Goal: Task Accomplishment & Management: Manage account settings

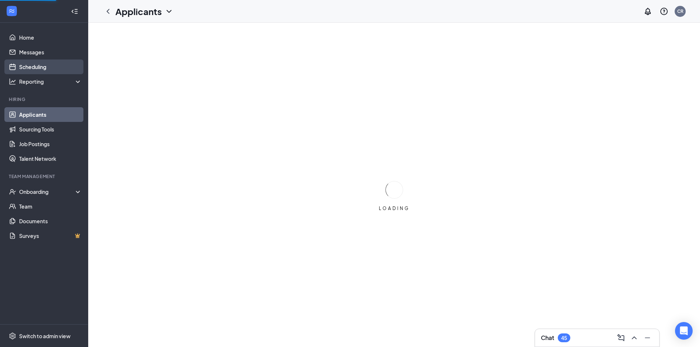
click at [38, 69] on link "Scheduling" at bounding box center [50, 67] width 63 height 15
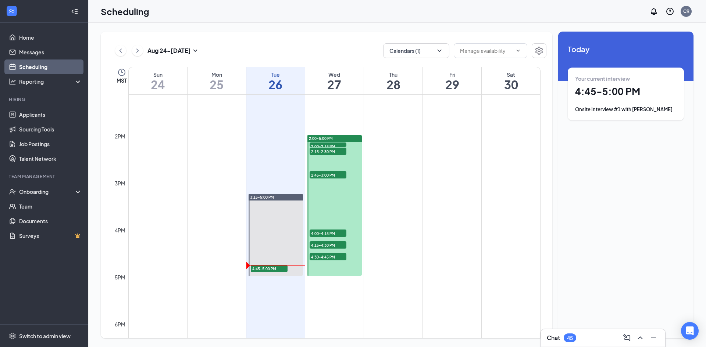
scroll to position [656, 0]
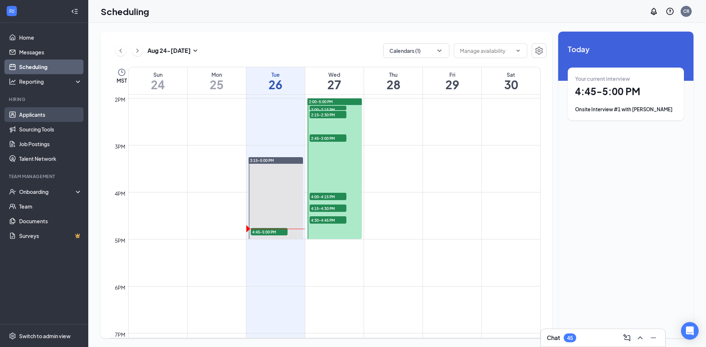
click at [35, 115] on link "Applicants" at bounding box center [50, 114] width 63 height 15
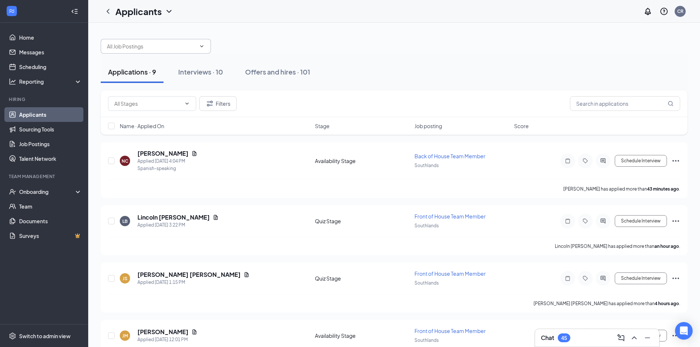
click at [143, 47] on input "text" at bounding box center [151, 46] width 89 height 8
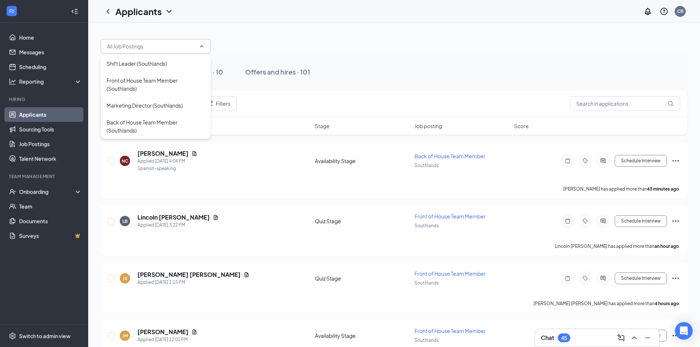
click at [267, 45] on div at bounding box center [394, 43] width 587 height 22
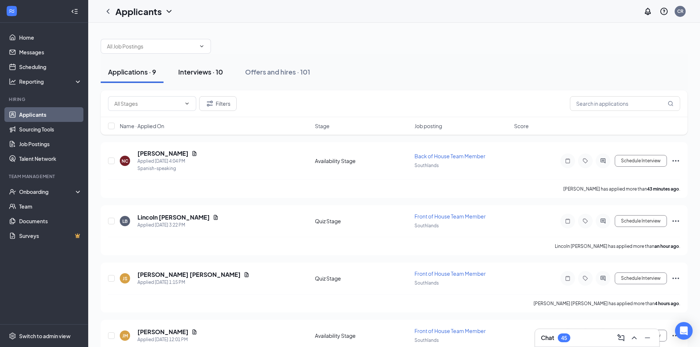
click at [190, 73] on div "Interviews · 10" at bounding box center [200, 71] width 45 height 9
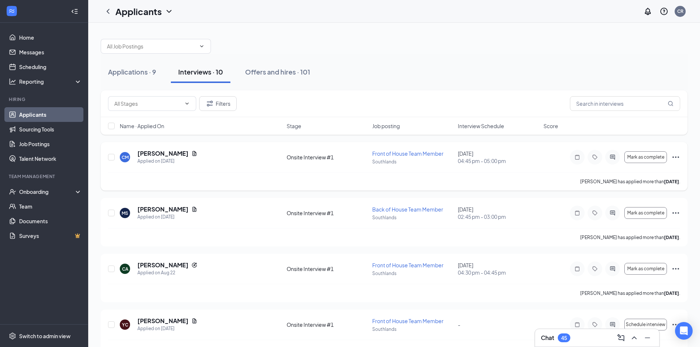
click at [186, 163] on div "[PERSON_NAME] [PERSON_NAME] Applied on [DATE]" at bounding box center [201, 157] width 163 height 15
click at [165, 156] on h5 "[PERSON_NAME]" at bounding box center [163, 154] width 51 height 8
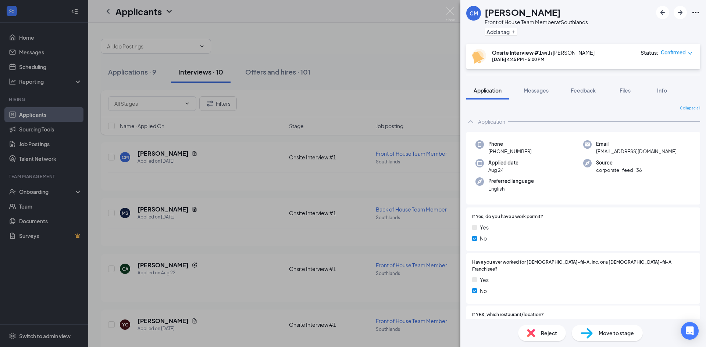
click at [394, 69] on div "[PERSON_NAME] [PERSON_NAME] Front of House Team Member at Southlands Add a tag …" at bounding box center [353, 173] width 706 height 347
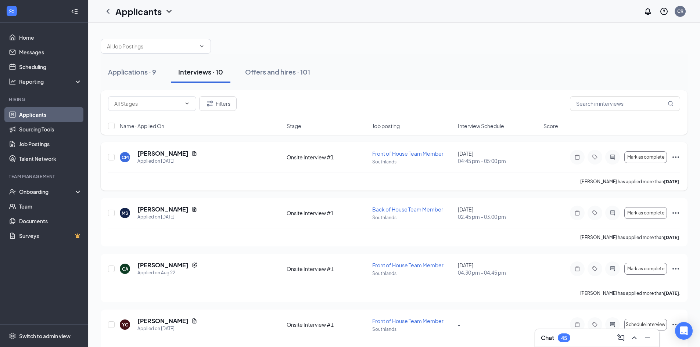
click at [678, 160] on icon "Ellipses" at bounding box center [676, 157] width 9 height 9
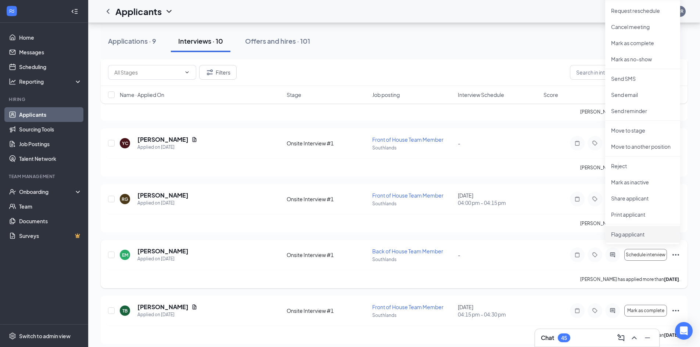
scroll to position [184, 0]
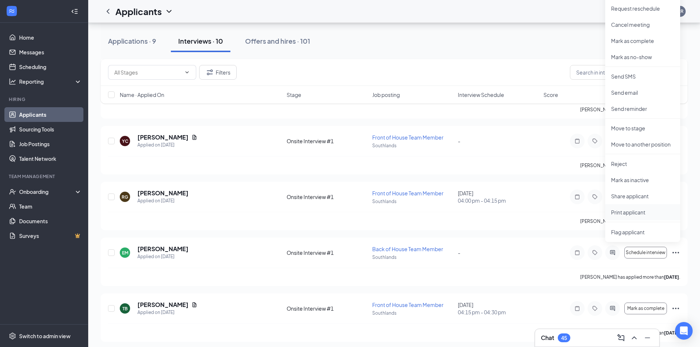
click at [638, 210] on p "Print applicant" at bounding box center [642, 212] width 63 height 7
